Goal: Task Accomplishment & Management: Complete application form

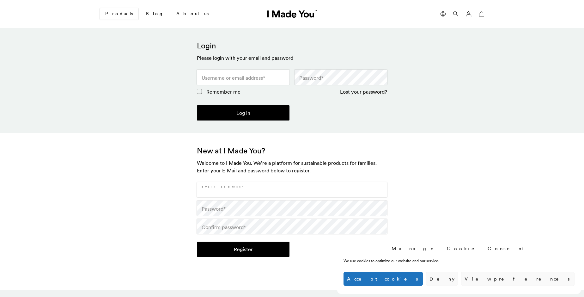
click at [292, 190] on input "Email address *" at bounding box center [292, 189] width 190 height 15
type input "[EMAIL_ADDRESS][DOMAIN_NAME]"
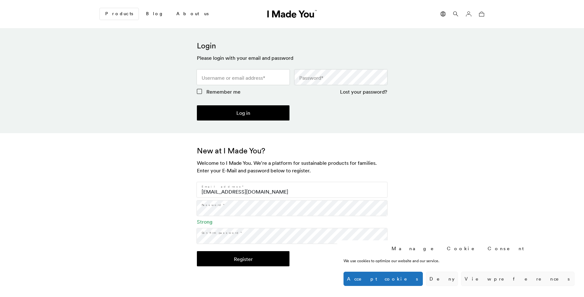
click at [243, 259] on button "Register" at bounding box center [243, 258] width 93 height 15
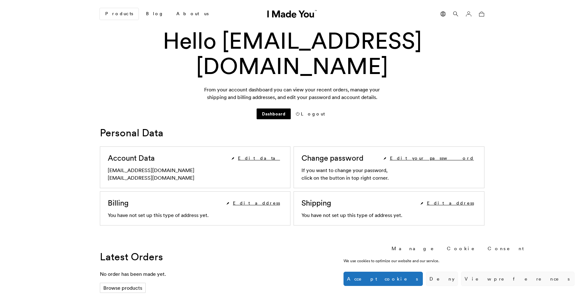
scroll to position [213, 0]
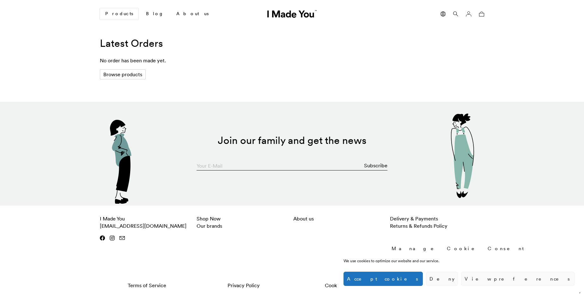
click at [292, 164] on input "Your E-Mail" at bounding box center [292, 164] width 191 height 13
type input "[EMAIL_ADDRESS][DOMAIN_NAME]"
click at [376, 165] on button "Subscribe" at bounding box center [375, 165] width 23 height 13
